Goal: Information Seeking & Learning: Learn about a topic

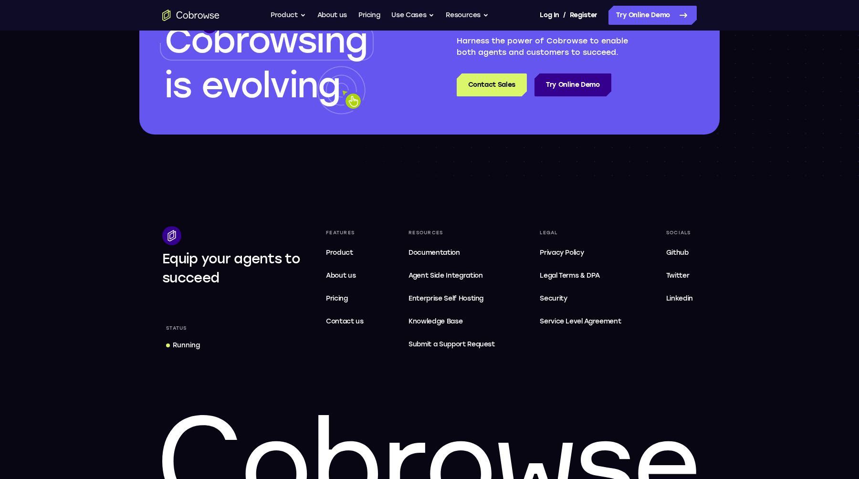
scroll to position [2838, 0]
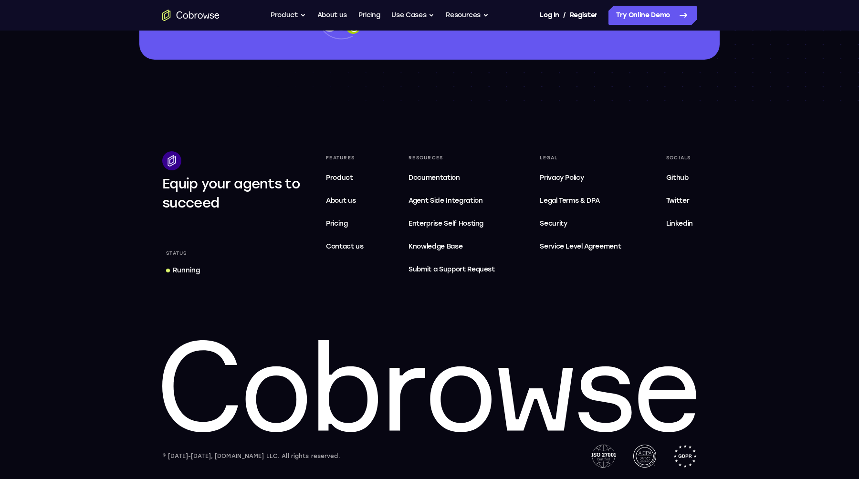
click at [191, 274] on div "Running" at bounding box center [186, 271] width 27 height 10
click at [350, 201] on span "About us" at bounding box center [341, 201] width 30 height 8
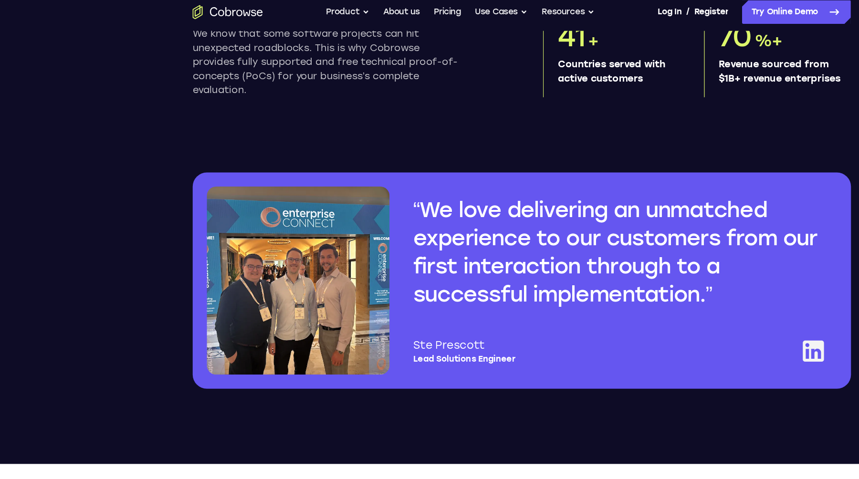
scroll to position [630, 0]
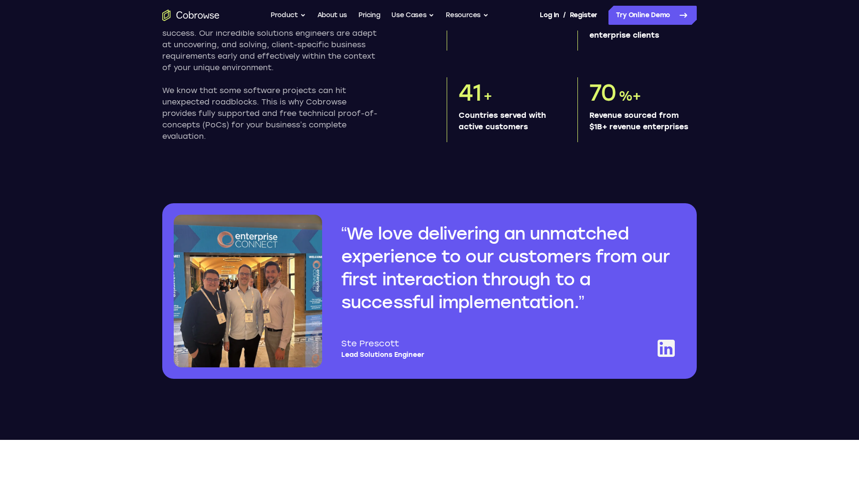
click at [660, 357] on icon at bounding box center [666, 348] width 17 height 17
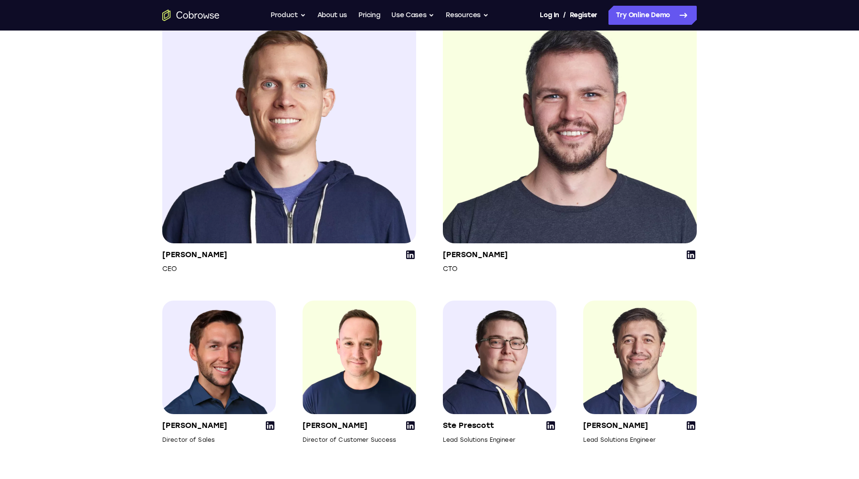
scroll to position [1187, 0]
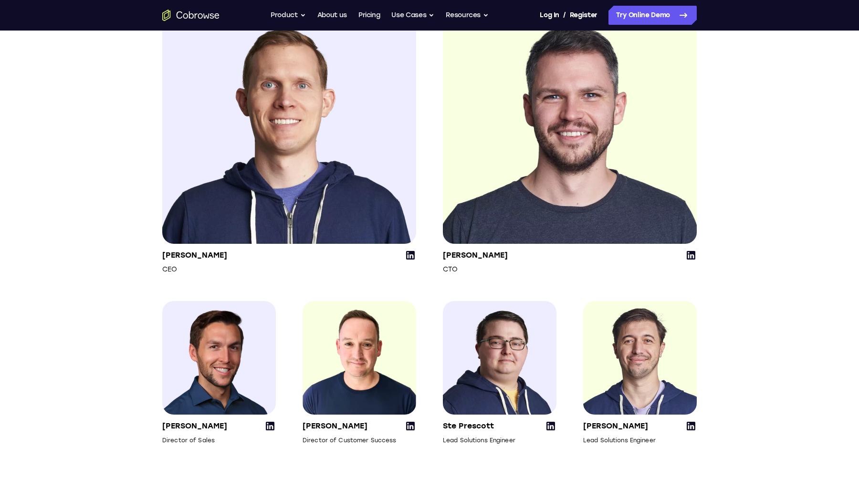
click at [272, 430] on icon at bounding box center [270, 426] width 9 height 9
